Goal: Task Accomplishment & Management: Manage account settings

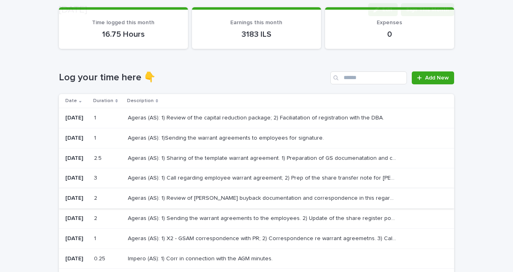
scroll to position [81, 0]
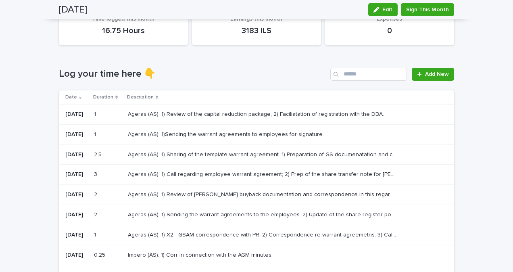
click at [183, 161] on td "Ageras (AS): 1) Sharing of the template warrant agreement. 1) Preparation of GS…" at bounding box center [289, 154] width 329 height 20
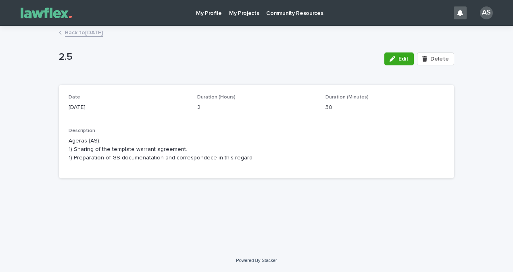
click at [394, 70] on div "Edit Delete" at bounding box center [417, 59] width 73 height 32
click at [395, 63] on button "Edit" at bounding box center [398, 58] width 29 height 13
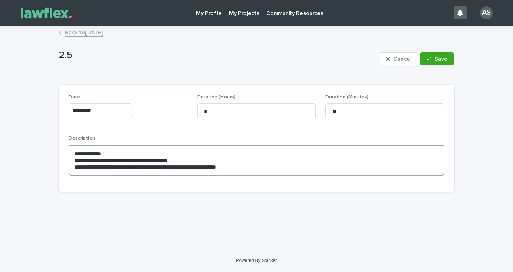
click at [215, 162] on textarea "**********" at bounding box center [257, 160] width 376 height 31
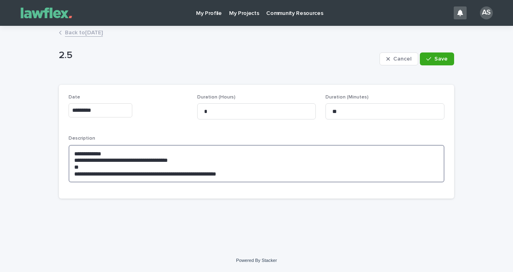
click at [80, 161] on textarea "**********" at bounding box center [257, 164] width 376 height 38
click at [91, 168] on textarea "**********" at bounding box center [257, 164] width 376 height 38
drag, startPoint x: 258, startPoint y: 178, endPoint x: 69, endPoint y: 171, distance: 188.9
click at [69, 171] on textarea "**********" at bounding box center [257, 164] width 376 height 38
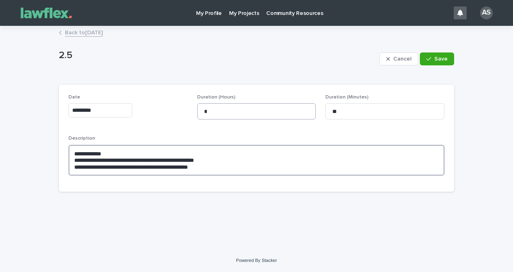
type textarea "**********"
drag, startPoint x: 214, startPoint y: 113, endPoint x: 198, endPoint y: 113, distance: 16.1
click at [198, 113] on input "*" at bounding box center [256, 111] width 119 height 16
type input "*"
click at [288, 150] on textarea "**********" at bounding box center [257, 160] width 376 height 31
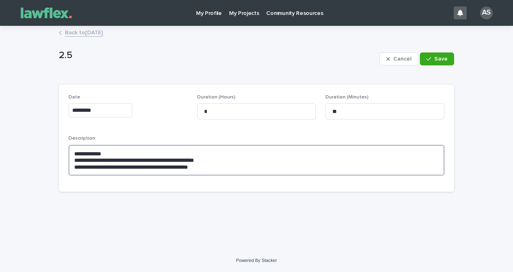
click at [262, 161] on textarea "**********" at bounding box center [257, 160] width 376 height 31
click at [254, 170] on textarea "**********" at bounding box center [257, 160] width 376 height 31
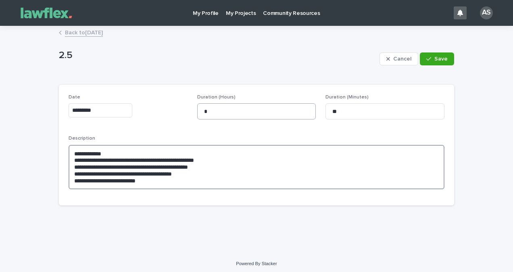
type textarea "**********"
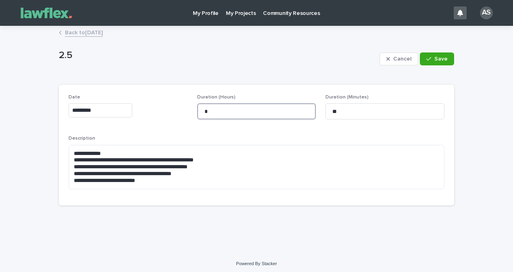
drag, startPoint x: 238, startPoint y: 116, endPoint x: 192, endPoint y: 114, distance: 45.6
click at [192, 114] on div "**********" at bounding box center [257, 144] width 376 height 101
click at [227, 114] on input "*" at bounding box center [256, 111] width 119 height 16
click at [437, 56] on span "Save" at bounding box center [440, 59] width 13 height 6
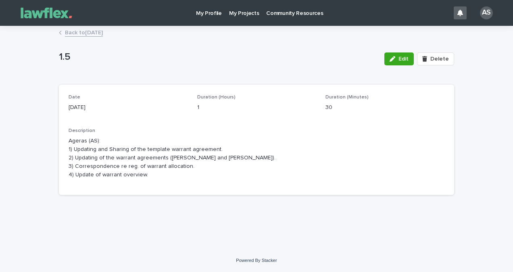
click at [192, 169] on p "Ageras (AS): 1) Updating and Sharing of the template warrant agreement. 2) Upda…" at bounding box center [257, 158] width 376 height 42
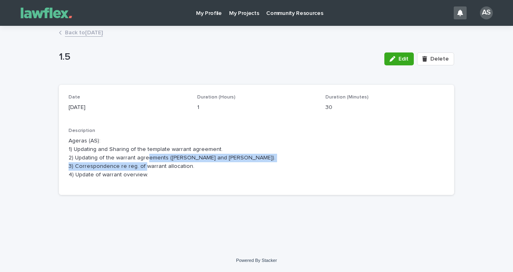
drag, startPoint x: 179, startPoint y: 165, endPoint x: 145, endPoint y: 155, distance: 35.2
click at [145, 155] on p "Ageras (AS): 1) Updating and Sharing of the template warrant agreement. 2) Upda…" at bounding box center [257, 158] width 376 height 42
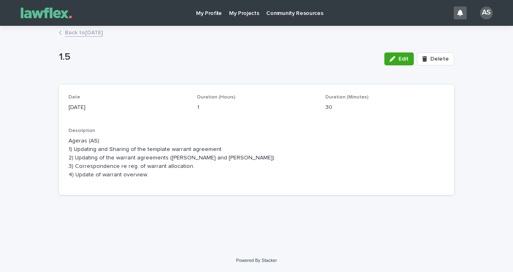
drag, startPoint x: 145, startPoint y: 155, endPoint x: 167, endPoint y: 179, distance: 32.5
click at [167, 179] on p "Ageras (AS): 1) Updating and Sharing of the template warrant agreement. 2) Upda…" at bounding box center [257, 158] width 376 height 42
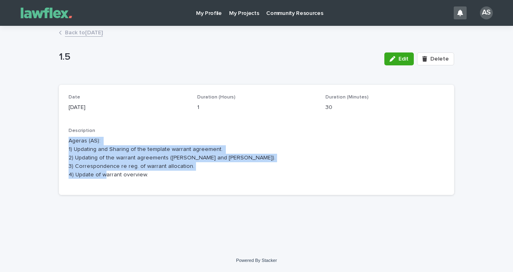
drag, startPoint x: 160, startPoint y: 180, endPoint x: 66, endPoint y: 135, distance: 104.3
click at [66, 135] on div "Date [DATE] Duration (Hours) 1 Duration (Minutes) 30 Description Ageras (AS): 1…" at bounding box center [256, 140] width 395 height 110
drag, startPoint x: 66, startPoint y: 135, endPoint x: 154, endPoint y: 157, distance: 90.6
click at [154, 156] on p "Ageras (AS): 1) Updating and Sharing of the template warrant agreement. 2) Upda…" at bounding box center [257, 158] width 376 height 42
click at [161, 180] on div "Description Ageras (AS): 1) Updating and Sharing of the template warrant agreem…" at bounding box center [257, 156] width 376 height 57
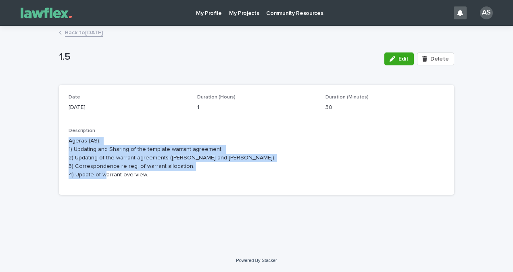
drag, startPoint x: 155, startPoint y: 180, endPoint x: 62, endPoint y: 140, distance: 101.9
click at [62, 140] on div "Date [DATE] Duration (Hours) 1 Duration (Minutes) 30 Description Ageras (AS): 1…" at bounding box center [256, 140] width 395 height 110
drag, startPoint x: 62, startPoint y: 140, endPoint x: 204, endPoint y: 182, distance: 149.0
click at [204, 182] on div "Description Ageras (AS): 1) Updating and Sharing of the template warrant agreem…" at bounding box center [257, 156] width 376 height 57
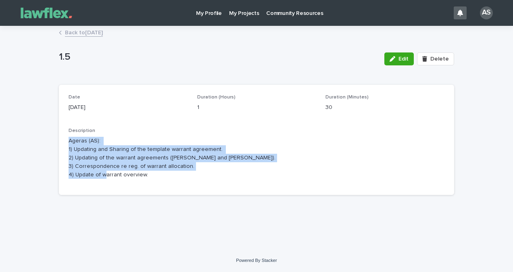
click at [122, 182] on div "Description Ageras (AS): 1) Updating and Sharing of the template warrant agreem…" at bounding box center [257, 156] width 376 height 57
click at [162, 179] on div "Description Ageras (AS): 1) Updating and Sharing of the template warrant agreem…" at bounding box center [257, 156] width 376 height 57
click at [142, 175] on p "Ageras (AS): 1) Updating and Sharing of the template warrant agreement. 2) Upda…" at bounding box center [257, 158] width 376 height 42
click at [145, 176] on p "Ageras (AS): 1) Updating and Sharing of the template warrant agreement. 2) Upda…" at bounding box center [257, 158] width 376 height 42
drag, startPoint x: 145, startPoint y: 176, endPoint x: 69, endPoint y: 142, distance: 82.9
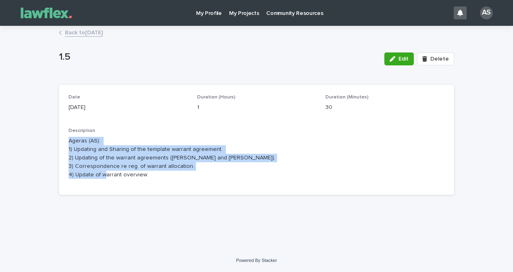
click at [69, 142] on p "Ageras (AS): 1) Updating and Sharing of the template warrant agreement. 2) Upda…" at bounding box center [257, 158] width 376 height 42
drag, startPoint x: 69, startPoint y: 142, endPoint x: 188, endPoint y: 173, distance: 122.5
click at [188, 173] on p "Ageras (AS): 1) Updating and Sharing of the template warrant agreement. 2) Upda…" at bounding box center [257, 158] width 376 height 42
click at [166, 176] on p "Ageras (AS): 1) Updating and Sharing of the template warrant agreement. 2) Upda…" at bounding box center [257, 158] width 376 height 42
drag, startPoint x: 158, startPoint y: 176, endPoint x: 49, endPoint y: 127, distance: 119.3
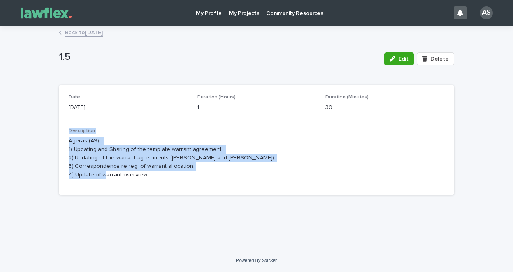
click at [49, 127] on div "Loading... Saving… Loading... Saving… 1.5 Edit Delete 1.5 Edit Delete Sorry, th…" at bounding box center [256, 138] width 513 height 222
drag, startPoint x: 49, startPoint y: 127, endPoint x: 149, endPoint y: 208, distance: 127.9
click at [149, 208] on div "Loading... Saving… Loading... Saving… 1.5 Edit Delete 1.5 Edit Delete Sorry, th…" at bounding box center [256, 128] width 403 height 202
click at [158, 175] on p "Ageras (AS): 1) Updating and Sharing of the template warrant agreement. 2) Upda…" at bounding box center [257, 158] width 376 height 42
drag, startPoint x: 159, startPoint y: 181, endPoint x: 60, endPoint y: 138, distance: 108.4
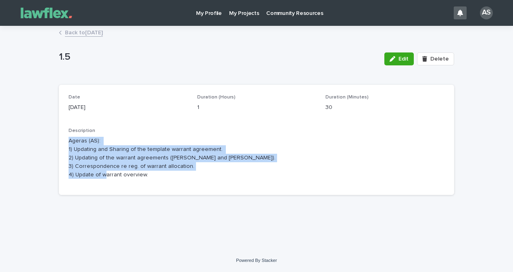
click at [60, 138] on div "Date [DATE] Duration (Hours) 1 Duration (Minutes) 30 Description Ageras (AS): 1…" at bounding box center [256, 140] width 395 height 110
drag, startPoint x: 60, startPoint y: 138, endPoint x: 96, endPoint y: 161, distance: 43.0
click at [96, 161] on p "Ageras (AS): 1) Updating and Sharing of the template warrant agreement. 2) Upda…" at bounding box center [257, 158] width 376 height 42
drag, startPoint x: 64, startPoint y: 139, endPoint x: 134, endPoint y: 177, distance: 79.8
click at [133, 176] on div "Date [DATE] Duration (Hours) 1 Duration (Minutes) 30 Description Ageras (AS): 1…" at bounding box center [256, 140] width 395 height 110
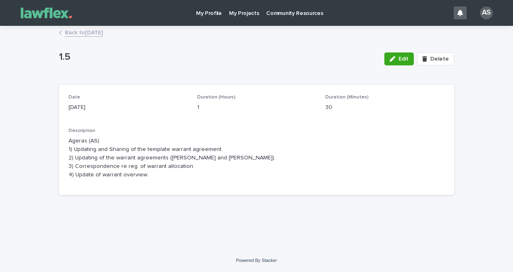
drag, startPoint x: 134, startPoint y: 177, endPoint x: 158, endPoint y: 185, distance: 25.6
click at [161, 186] on div "Date [DATE] Duration (Hours) 1 Duration (Minutes) 30 Description Ageras (AS): 1…" at bounding box center [256, 140] width 395 height 110
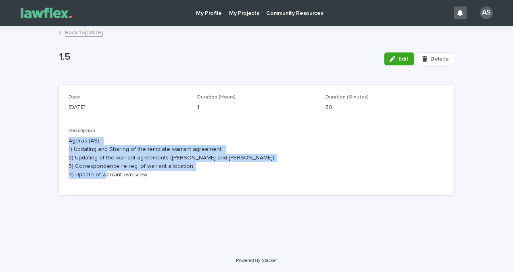
drag, startPoint x: 146, startPoint y: 179, endPoint x: 63, endPoint y: 140, distance: 91.8
click at [63, 140] on div "Date [DATE] Duration (Hours) 1 Duration (Minutes) 30 Description Ageras (AS): 1…" at bounding box center [256, 140] width 395 height 110
drag, startPoint x: 63, startPoint y: 140, endPoint x: 83, endPoint y: 150, distance: 22.5
click at [85, 150] on p "Ageras (AS): 1) Updating and Sharing of the template warrant agreement. 2) Upda…" at bounding box center [257, 158] width 376 height 42
click at [68, 140] on div "Date [DATE] Duration (Hours) 1 Duration (Minutes) 30 Description Ageras (AS): 1…" at bounding box center [256, 140] width 395 height 110
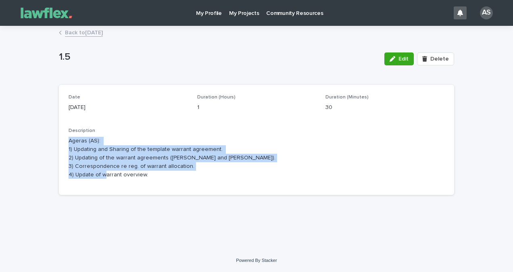
click at [68, 140] on div "Date [DATE] Duration (Hours) 1 Duration (Minutes) 30 Description Ageras (AS): 1…" at bounding box center [256, 140] width 395 height 110
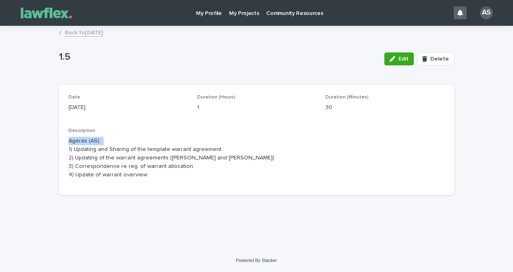
click at [68, 140] on div "Date [DATE] Duration (Hours) 1 Duration (Minutes) 30 Description Ageras (AS): 1…" at bounding box center [256, 140] width 395 height 110
drag, startPoint x: 68, startPoint y: 140, endPoint x: 121, endPoint y: 200, distance: 80.3
click at [121, 200] on div "Loading... Saving… Date [DATE] Duration (Hours) 1 Duration (Minutes) 30 Descrip…" at bounding box center [256, 143] width 395 height 117
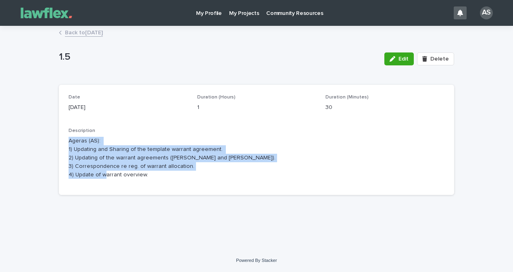
drag, startPoint x: 146, startPoint y: 178, endPoint x: 63, endPoint y: 138, distance: 92.9
click at [63, 138] on div "Date [DATE] Duration (Hours) 1 Duration (Minutes) 30 Description Ageras (AS): 1…" at bounding box center [256, 140] width 395 height 110
drag, startPoint x: 63, startPoint y: 138, endPoint x: 88, endPoint y: 153, distance: 29.8
click at [88, 153] on p "Ageras (AS): 1) Updating and Sharing of the template warrant agreement. 2) Upda…" at bounding box center [257, 158] width 376 height 42
click at [129, 167] on p "Ageras (AS): 1) Updating and Sharing of the template warrant agreement. 2) Upda…" at bounding box center [257, 158] width 376 height 42
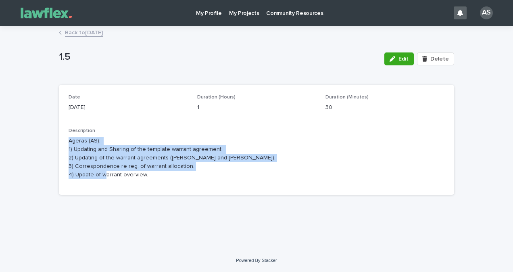
drag, startPoint x: 146, startPoint y: 175, endPoint x: 60, endPoint y: 145, distance: 91.8
click at [60, 145] on div "Date [DATE] Duration (Hours) 1 Duration (Minutes) 30 Description Ageras (AS): 1…" at bounding box center [256, 140] width 395 height 110
drag, startPoint x: 60, startPoint y: 145, endPoint x: 106, endPoint y: 168, distance: 51.9
click at [106, 168] on p "Ageras (AS): 1) Updating and Sharing of the template warrant agreement. 2) Upda…" at bounding box center [257, 158] width 376 height 42
click at [157, 169] on p "Ageras (AS): 1) Updating and Sharing of the template warrant agreement. 2) Upda…" at bounding box center [257, 158] width 376 height 42
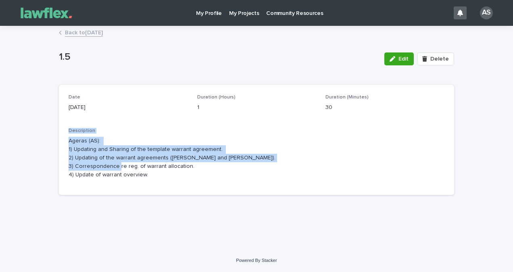
drag, startPoint x: 150, startPoint y: 169, endPoint x: 63, endPoint y: 128, distance: 96.5
click at [63, 128] on div "Date [DATE] Duration (Hours) 1 Duration (Minutes) 30 Description Ageras (AS): 1…" at bounding box center [256, 140] width 395 height 110
drag, startPoint x: 63, startPoint y: 128, endPoint x: 107, endPoint y: 170, distance: 60.8
click at [94, 168] on p "Ageras (AS): 1) Updating and Sharing of the template warrant agreement. 2) Upda…" at bounding box center [257, 158] width 376 height 42
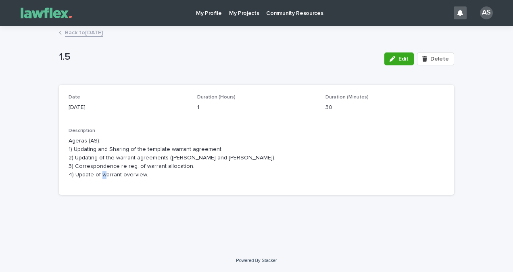
click at [144, 176] on p "Ageras (AS): 1) Updating and Sharing of the template warrant agreement. 2) Upda…" at bounding box center [257, 158] width 376 height 42
click at [145, 176] on p "Ageras (AS): 1) Updating and Sharing of the template warrant agreement. 2) Upda…" at bounding box center [257, 158] width 376 height 42
click at [129, 176] on p "Ageras (AS): 1) Updating and Sharing of the template warrant agreement. 2) Upda…" at bounding box center [257, 158] width 376 height 42
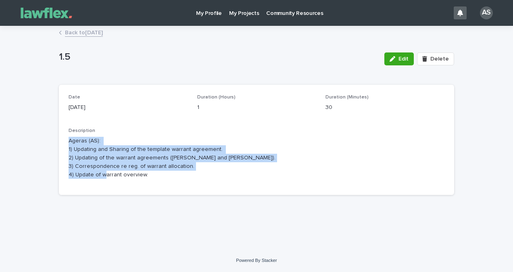
drag, startPoint x: 143, startPoint y: 176, endPoint x: 55, endPoint y: 144, distance: 93.4
click at [55, 144] on div "Loading... Saving… Loading... Saving… 1.5 Edit Delete 1.5 Edit Delete Sorry, th…" at bounding box center [256, 128] width 403 height 202
drag, startPoint x: 55, startPoint y: 144, endPoint x: 68, endPoint y: 155, distance: 16.9
click at [68, 155] on div "Date [DATE] Duration (Hours) 1 Duration (Minutes) 30 Description Ageras (AS): 1…" at bounding box center [256, 140] width 395 height 110
click at [107, 172] on p "Ageras (AS): 1) Updating and Sharing of the template warrant agreement. 2) Upda…" at bounding box center [257, 158] width 376 height 42
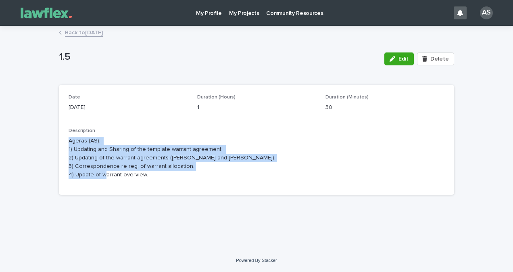
drag, startPoint x: 144, startPoint y: 176, endPoint x: 70, endPoint y: 141, distance: 82.1
click at [70, 141] on p "Ageras (AS): 1) Updating and Sharing of the template warrant agreement. 2) Upda…" at bounding box center [257, 158] width 376 height 42
drag, startPoint x: 70, startPoint y: 141, endPoint x: 106, endPoint y: 162, distance: 41.9
click at [106, 162] on p "Ageras (AS): 1) Updating and Sharing of the template warrant agreement. 2) Upda…" at bounding box center [257, 158] width 376 height 42
click at [194, 189] on div "Date [DATE] Duration (Hours) 1 Duration (Minutes) 30 Description Ageras (AS): 1…" at bounding box center [256, 140] width 395 height 110
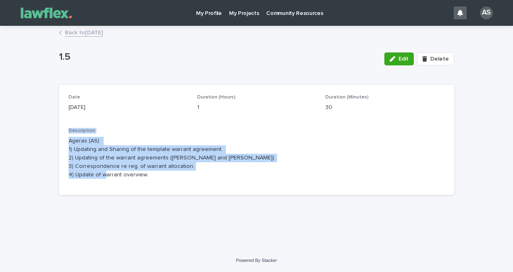
drag, startPoint x: 164, startPoint y: 181, endPoint x: 62, endPoint y: 134, distance: 112.0
click at [62, 134] on div "Date [DATE] Duration (Hours) 1 Duration (Minutes) 30 Description Ageras (AS): 1…" at bounding box center [256, 140] width 395 height 110
drag, startPoint x: 62, startPoint y: 134, endPoint x: 100, endPoint y: 158, distance: 45.2
click at [92, 156] on p "Ageras (AS): 1) Updating and Sharing of the template warrant agreement. 2) Upda…" at bounding box center [257, 158] width 376 height 42
click at [145, 166] on p "Ageras (AS): 1) Updating and Sharing of the template warrant agreement. 2) Upda…" at bounding box center [257, 158] width 376 height 42
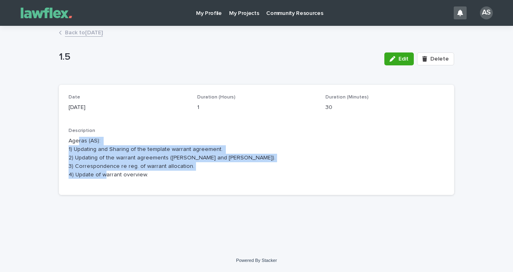
drag, startPoint x: 154, startPoint y: 179, endPoint x: 78, endPoint y: 140, distance: 85.3
click at [78, 140] on div "Description Ageras (AS): 1) Updating and Sharing of the template warrant agreem…" at bounding box center [257, 156] width 376 height 57
drag, startPoint x: 78, startPoint y: 140, endPoint x: 112, endPoint y: 175, distance: 48.8
click at [112, 175] on p "Ageras (AS): 1) Updating and Sharing of the template warrant agreement. 2) Upda…" at bounding box center [257, 158] width 376 height 42
click at [136, 178] on p "Ageras (AS): 1) Updating and Sharing of the template warrant agreement. 2) Upda…" at bounding box center [257, 158] width 376 height 42
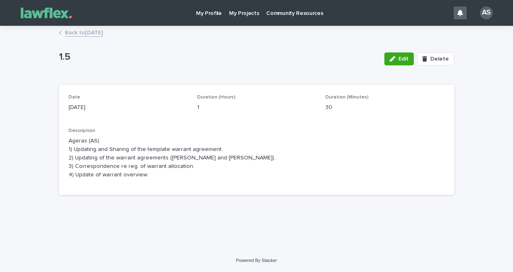
click at [94, 33] on link "Back to [DATE]" at bounding box center [84, 31] width 38 height 9
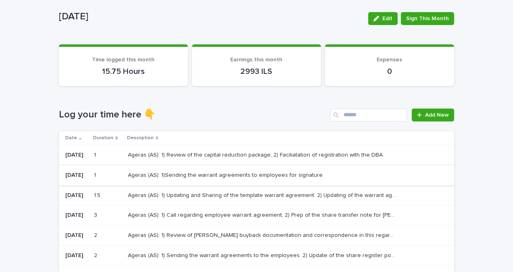
scroll to position [40, 0]
drag, startPoint x: 241, startPoint y: 81, endPoint x: 279, endPoint y: 77, distance: 37.8
click at [279, 77] on section "Earnings this month 2993 ILS" at bounding box center [256, 65] width 129 height 42
drag
click at [277, 102] on div "Loading... Saving… Log your time here 👇 Add New Date Duration Description [DATE…" at bounding box center [256, 233] width 395 height 282
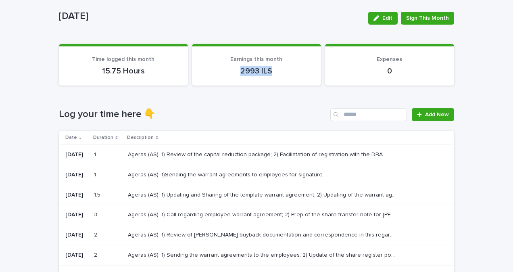
click at [273, 75] on section "Earnings this month 2993 ILS" at bounding box center [256, 65] width 129 height 42
click at [260, 130] on div "Log your time here 👇 Add New Date Duration Description [DATE] 1 1 Ageras (AS): …" at bounding box center [256, 237] width 395 height 259
click at [273, 117] on h1 "Log your time here 👇" at bounding box center [193, 114] width 268 height 12
click at [237, 193] on p "Ageras (AS): 1) Updating and Sharing of the template warrant agreement. 2) Upda…" at bounding box center [263, 194] width 271 height 8
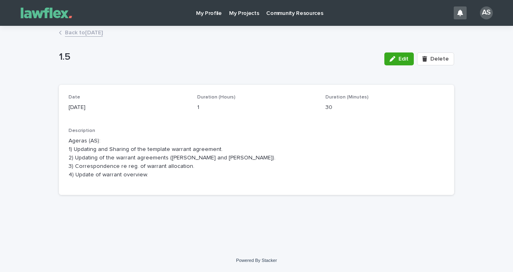
click at [390, 46] on div "Edit Delete" at bounding box center [417, 59] width 73 height 32
click at [404, 61] on button "Edit" at bounding box center [398, 58] width 29 height 13
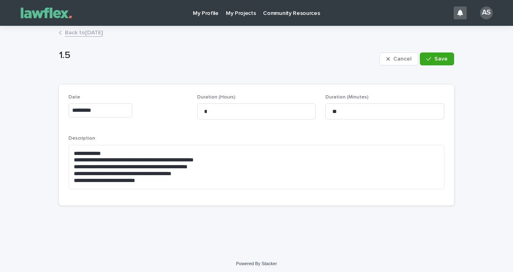
click at [170, 192] on div "**********" at bounding box center [257, 166] width 376 height 60
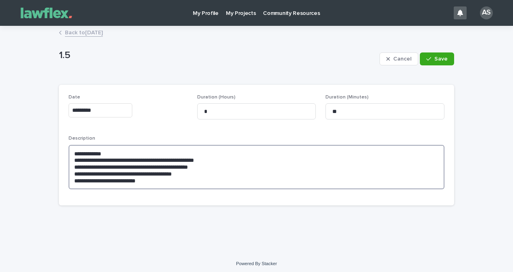
click at [181, 180] on textarea "**********" at bounding box center [257, 167] width 376 height 44
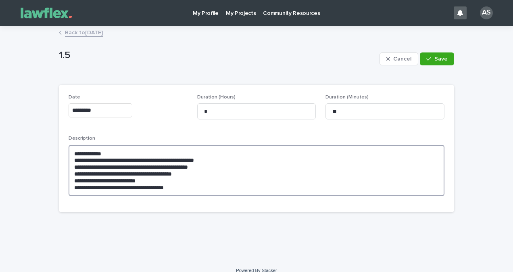
type textarea "**********"
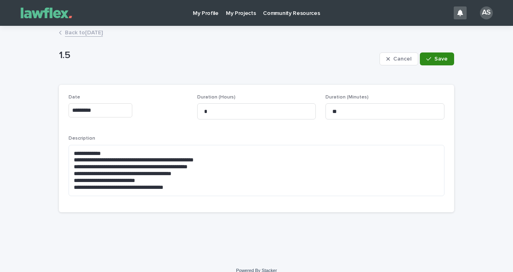
click at [429, 58] on icon "button" at bounding box center [428, 59] width 5 height 6
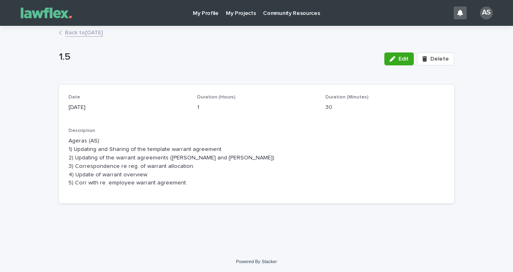
click at [98, 31] on link "Back to [DATE]" at bounding box center [84, 31] width 38 height 9
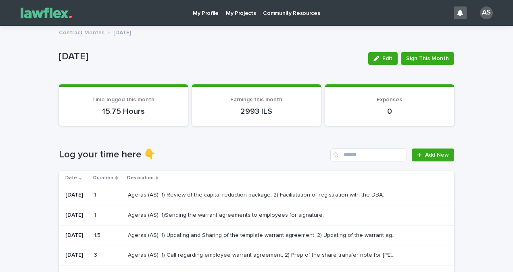
click at [250, 231] on p "Ageras (AS): 1) Updating and Sharing of the template warrant agreement. 2) Upda…" at bounding box center [263, 234] width 271 height 8
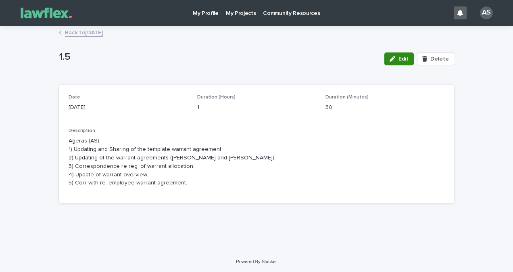
click at [390, 58] on icon "button" at bounding box center [393, 59] width 6 height 6
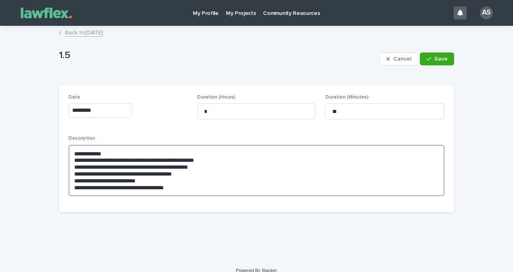
click at [231, 187] on textarea "**********" at bounding box center [257, 170] width 376 height 51
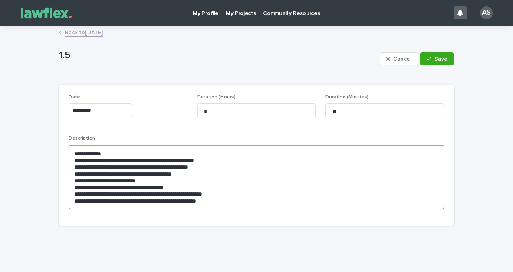
type textarea "**********"
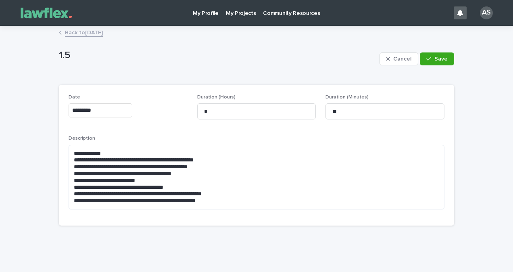
click at [236, 212] on div "**********" at bounding box center [257, 176] width 376 height 80
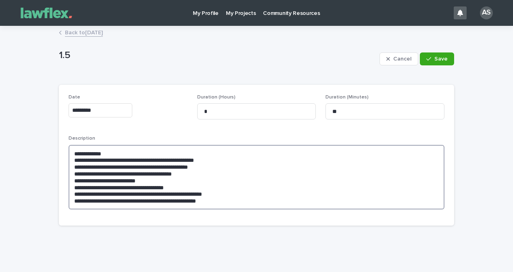
click at [213, 200] on textarea "**********" at bounding box center [257, 177] width 376 height 65
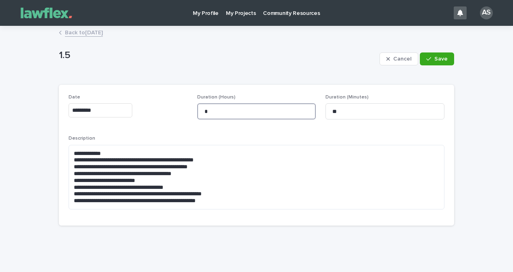
drag, startPoint x: 212, startPoint y: 108, endPoint x: 174, endPoint y: 111, distance: 38.4
click at [174, 111] on div "**********" at bounding box center [257, 154] width 376 height 121
type input "*"
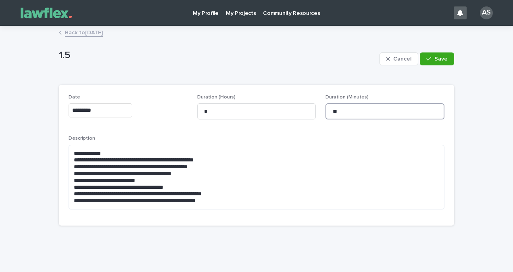
drag, startPoint x: 352, startPoint y: 109, endPoint x: 267, endPoint y: 103, distance: 84.9
click at [271, 103] on div "**********" at bounding box center [257, 154] width 376 height 121
click at [434, 60] on span "Save" at bounding box center [440, 59] width 13 height 6
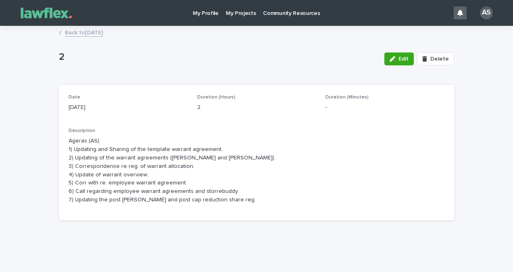
click at [84, 33] on link "Back to [DATE]" at bounding box center [84, 31] width 38 height 9
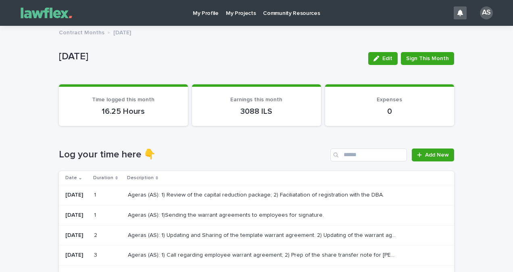
click at [254, 159] on h1 "Log your time here 👇" at bounding box center [193, 155] width 268 height 12
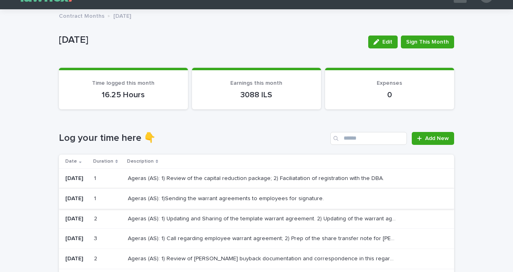
scroll to position [40, 0]
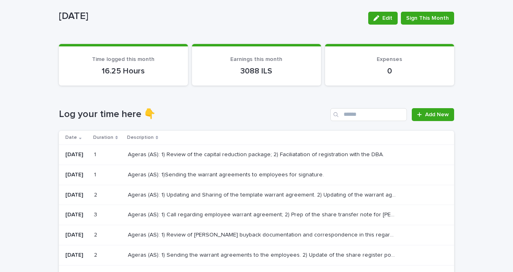
click at [177, 199] on div "Ageras (AS): 1) Updating and Sharing of the template warrant agreement. 2) Upda…" at bounding box center [284, 194] width 313 height 13
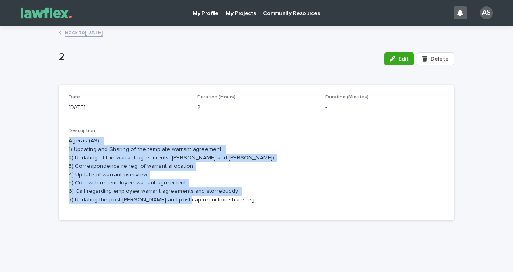
drag, startPoint x: 227, startPoint y: 202, endPoint x: 67, endPoint y: 140, distance: 171.3
click at [69, 140] on p "Ageras (AS): 1) Updating and Sharing of the template warrant agreement. 2) Upda…" at bounding box center [257, 170] width 376 height 67
drag, startPoint x: 67, startPoint y: 140, endPoint x: 192, endPoint y: 191, distance: 134.7
click at [192, 191] on p "Ageras (AS): 1) Updating and Sharing of the template warrant agreement. 2) Upda…" at bounding box center [257, 170] width 376 height 67
click at [224, 199] on p "Ageras (AS): 1) Updating and Sharing of the template warrant agreement. 2) Upda…" at bounding box center [257, 170] width 376 height 67
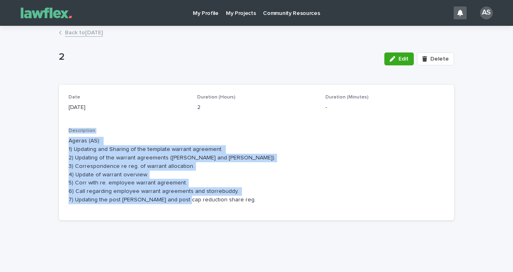
drag, startPoint x: 223, startPoint y: 199, endPoint x: 64, endPoint y: 131, distance: 173.3
click at [64, 131] on div "Date [DATE] Duration (Hours) 2 Duration (Minutes) - Description Ageras (AS): 1)…" at bounding box center [256, 153] width 395 height 136
drag, startPoint x: 64, startPoint y: 131, endPoint x: 69, endPoint y: 148, distance: 17.7
click at [70, 148] on p "Ageras (AS): 1) Updating and Sharing of the template warrant agreement. 2) Upda…" at bounding box center [257, 170] width 376 height 67
click at [69, 147] on p "Ageras (AS): 1) Updating and Sharing of the template warrant agreement. 2) Upda…" at bounding box center [257, 170] width 376 height 67
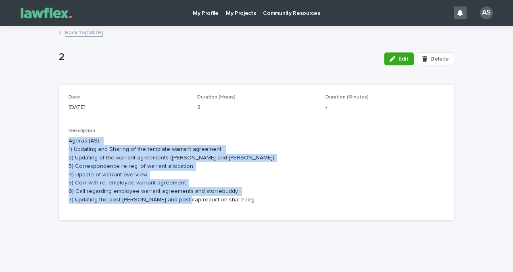
drag, startPoint x: 63, startPoint y: 139, endPoint x: 223, endPoint y: 209, distance: 174.1
click at [223, 209] on div "Date [DATE] Duration (Hours) 2 Duration (Minutes) - Description Ageras (AS): 1)…" at bounding box center [256, 153] width 395 height 136
click at [223, 209] on div "Description Ageras (AS): 1) Updating and Sharing of the template warrant agreem…" at bounding box center [257, 169] width 376 height 83
click at [218, 205] on div "Description Ageras (AS): 1) Updating and Sharing of the template warrant agreem…" at bounding box center [257, 169] width 376 height 83
click at [219, 206] on div "Description Ageras (AS): 1) Updating and Sharing of the template warrant agreem…" at bounding box center [257, 169] width 376 height 83
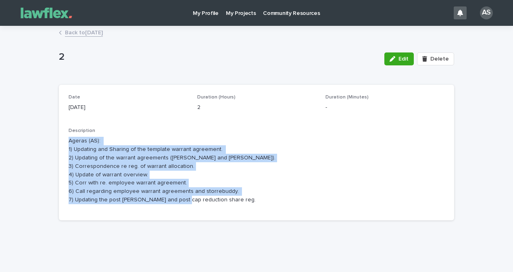
click at [214, 204] on p "Ageras (AS): 1) Updating and Sharing of the template warrant agreement. 2) Upda…" at bounding box center [257, 170] width 376 height 67
click at [146, 196] on p "Ageras (AS): 1) Updating and Sharing of the template warrant agreement. 2) Upda…" at bounding box center [257, 170] width 376 height 67
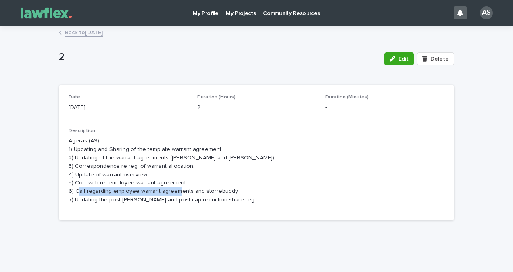
drag, startPoint x: 114, startPoint y: 188, endPoint x: 215, endPoint y: 194, distance: 101.4
click at [215, 194] on p "Ageras (AS): 1) Updating and Sharing of the template warrant agreement. 2) Upda…" at bounding box center [257, 170] width 376 height 67
drag, startPoint x: 215, startPoint y: 194, endPoint x: 220, endPoint y: 204, distance: 11.2
click at [220, 204] on div "Description Ageras (AS): 1) Updating and Sharing of the template warrant agreem…" at bounding box center [257, 169] width 376 height 83
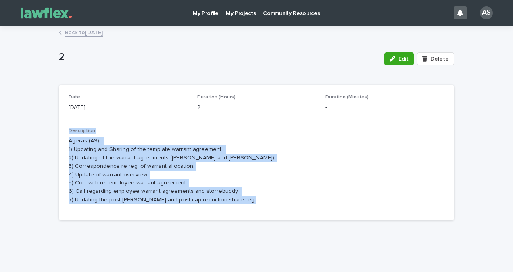
drag, startPoint x: 219, startPoint y: 204, endPoint x: 71, endPoint y: 127, distance: 167.4
click at [71, 127] on div "Date [DATE] Duration (Hours) 2 Duration (Minutes) - Description Ageras (AS): 1)…" at bounding box center [257, 152] width 376 height 116
drag, startPoint x: 71, startPoint y: 127, endPoint x: 76, endPoint y: 175, distance: 49.0
click at [76, 175] on p "Ageras (AS): 1) Updating and Sharing of the template warrant agreement. 2) Upda…" at bounding box center [257, 170] width 376 height 67
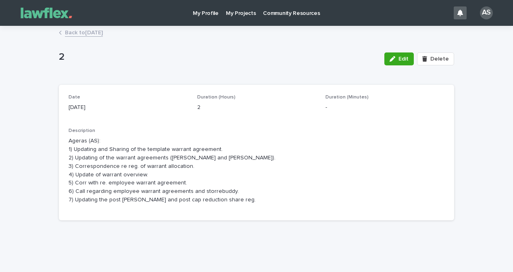
click at [203, 181] on p "Ageras (AS): 1) Updating and Sharing of the template warrant agreement. 2) Upda…" at bounding box center [257, 170] width 376 height 67
click at [230, 14] on p "My Projects" at bounding box center [241, 8] width 30 height 17
